Goal: Find specific page/section: Locate item on page

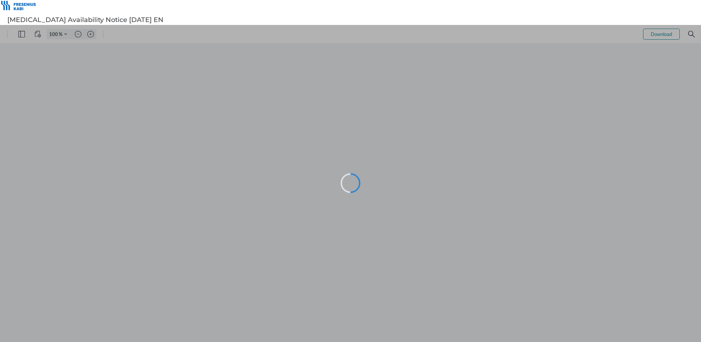
type input "102"
